Goal: Transaction & Acquisition: Download file/media

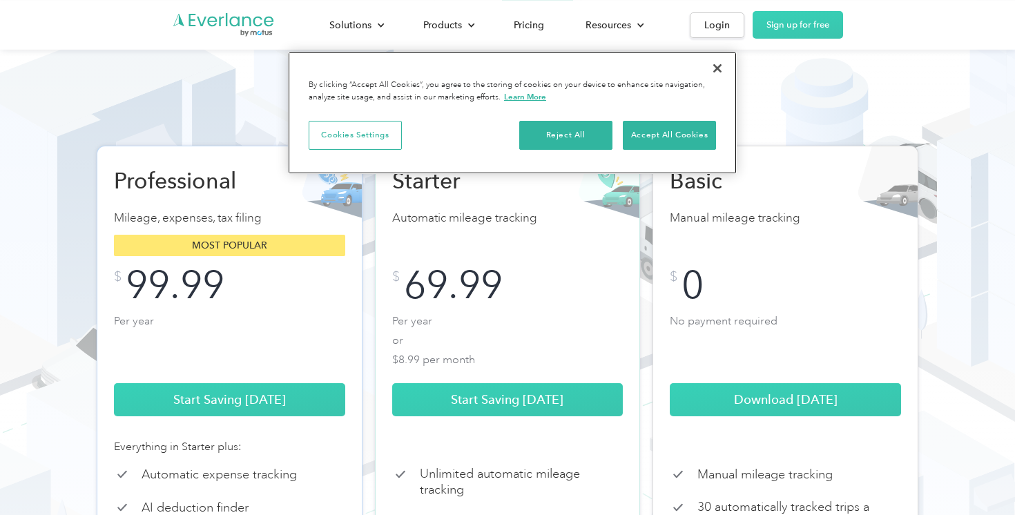
scroll to position [96, 0]
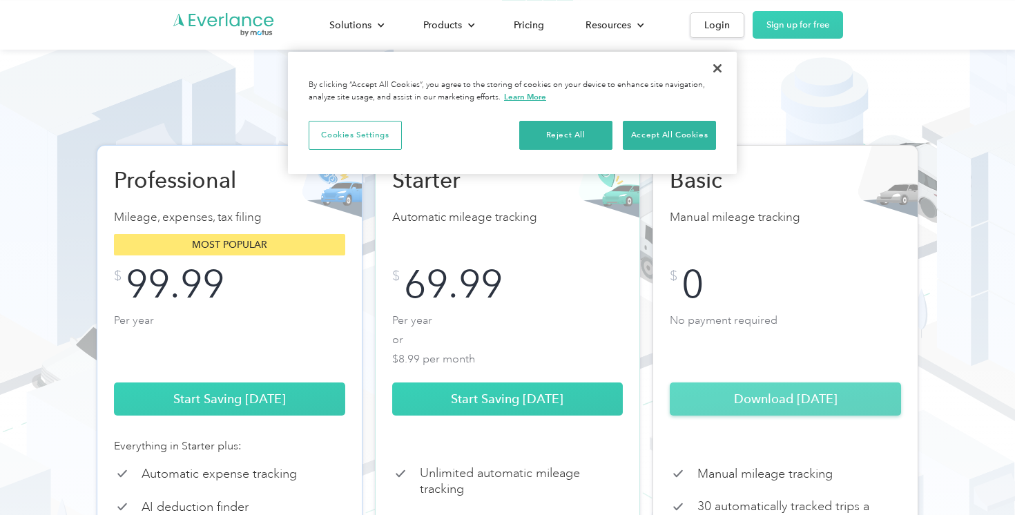
click at [753, 416] on link "Download Today" at bounding box center [785, 399] width 231 height 33
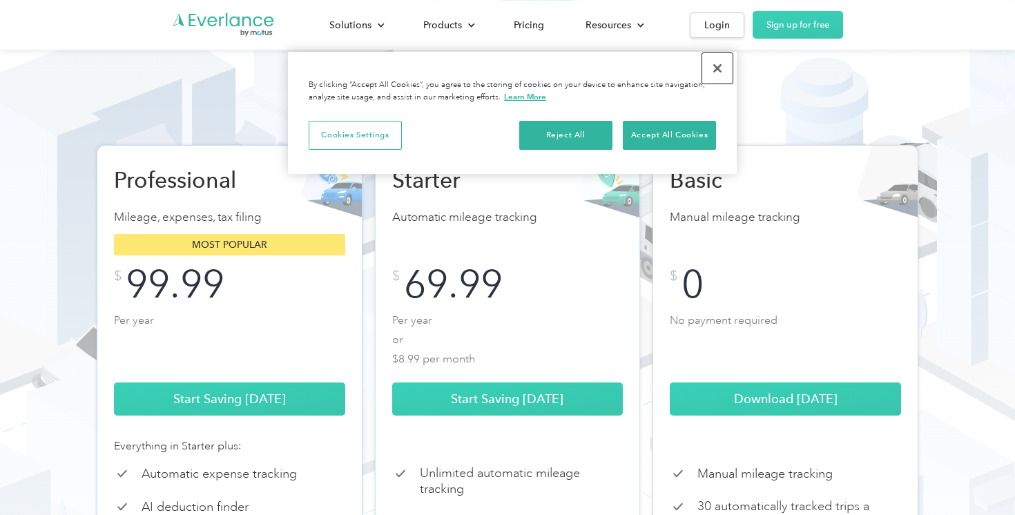
click at [715, 66] on button "Close" at bounding box center [718, 68] width 30 height 30
